Goal: Find specific page/section: Find specific page/section

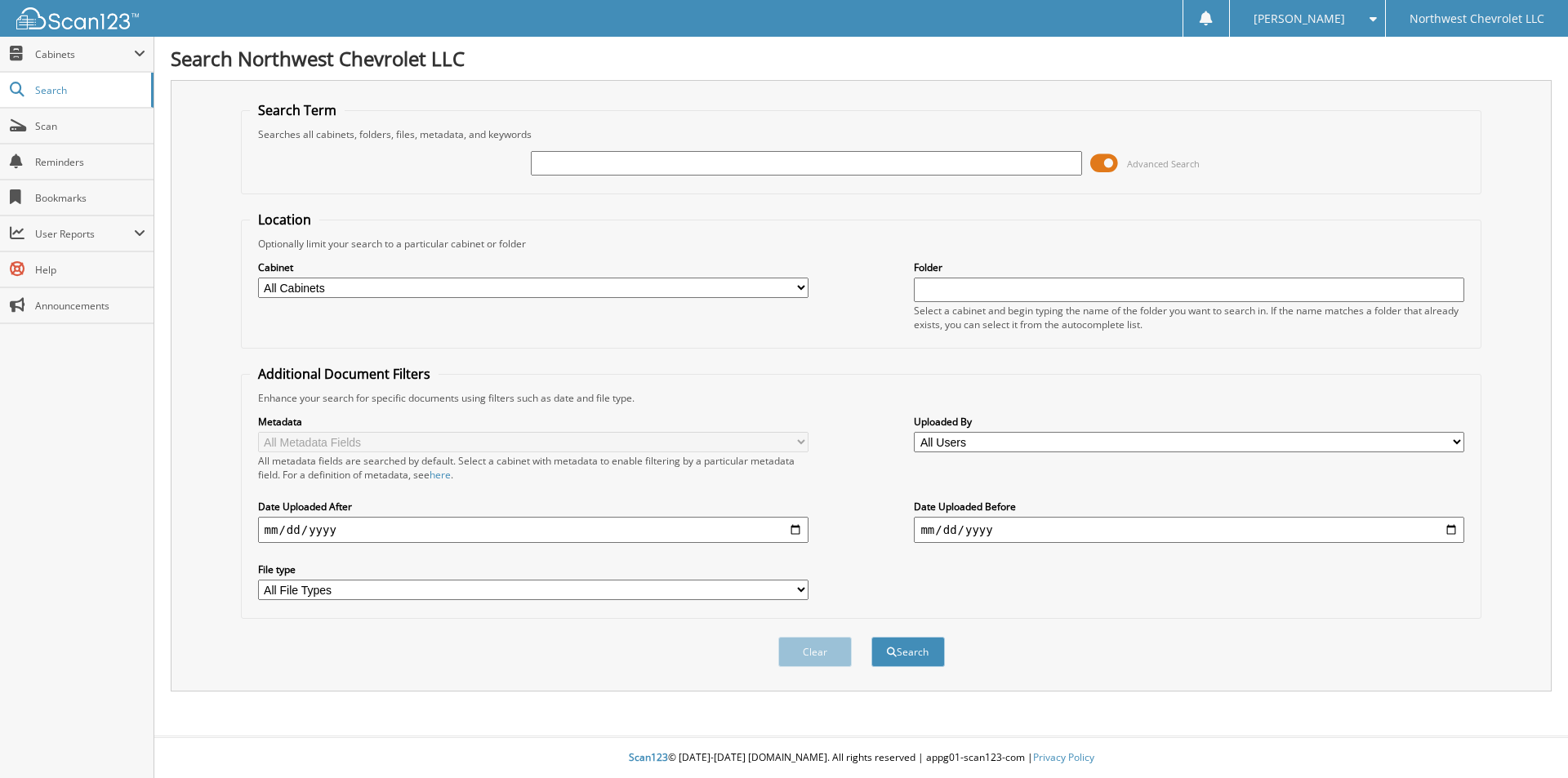
click at [854, 153] on input "text" at bounding box center [805, 164] width 550 height 25
type input "73869"
click at [871, 637] on button "Search" at bounding box center [907, 651] width 73 height 30
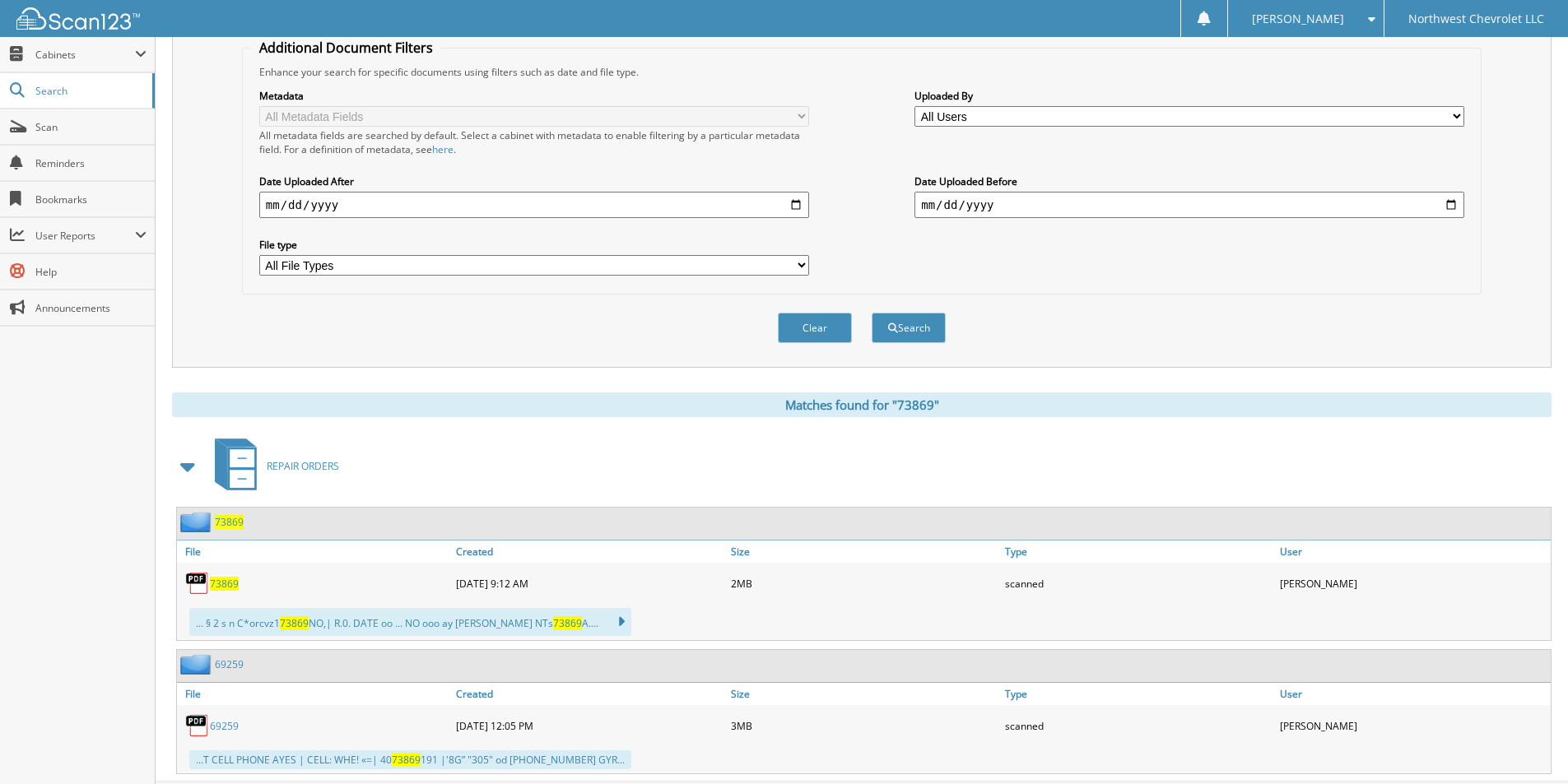
scroll to position [370, 0]
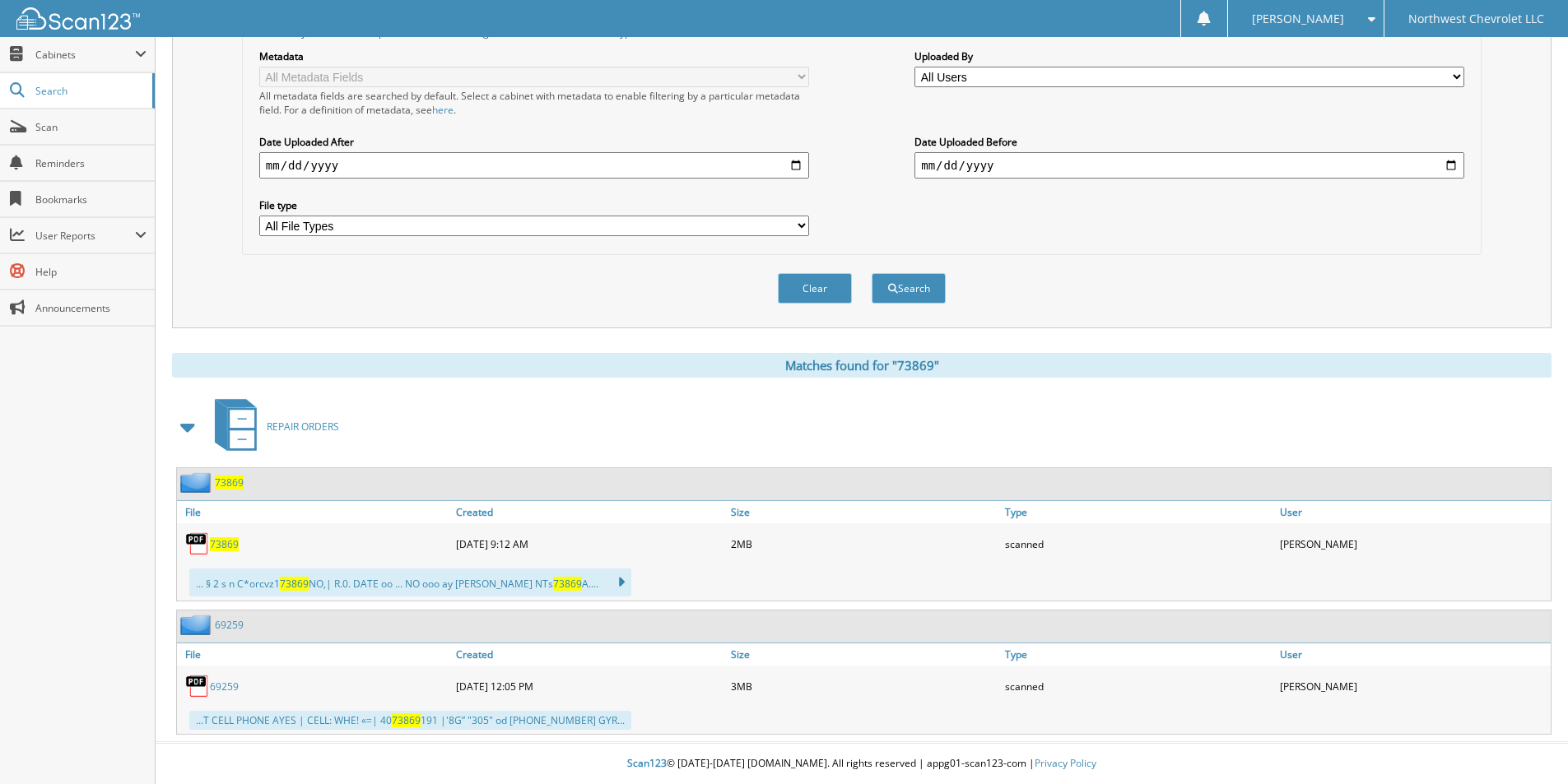
click at [224, 541] on span "73869" at bounding box center [224, 544] width 29 height 14
